Goal: Task Accomplishment & Management: Manage account settings

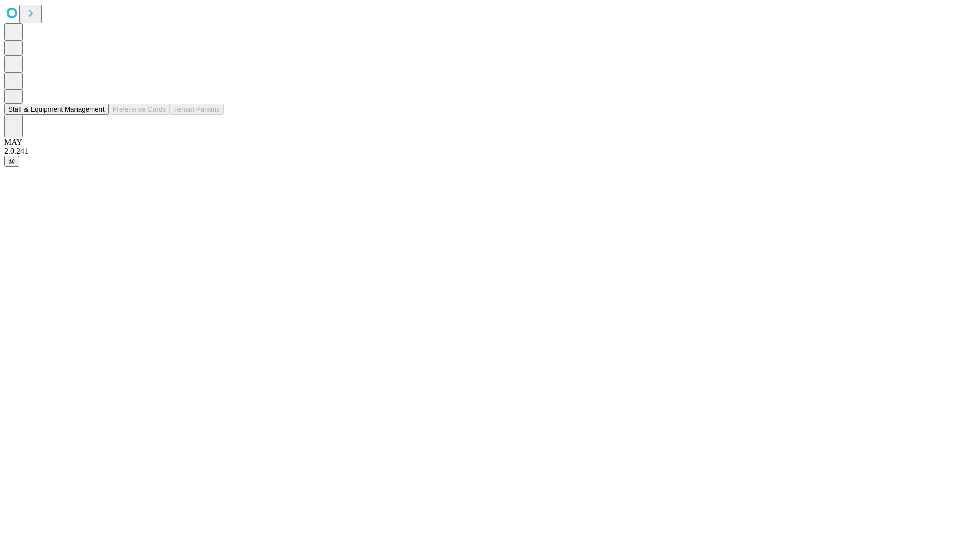
click at [97, 115] on button "Staff & Equipment Management" at bounding box center [56, 109] width 104 height 11
